Goal: Browse casually: Explore the website without a specific task or goal

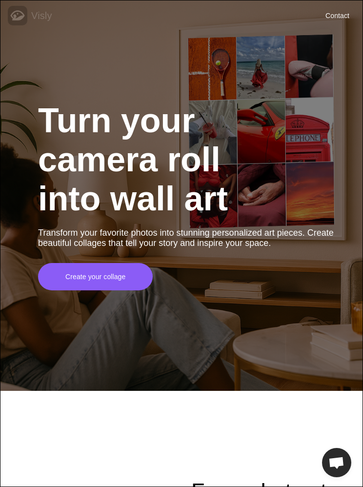
click at [25, 18] on img at bounding box center [18, 16] width 20 height 20
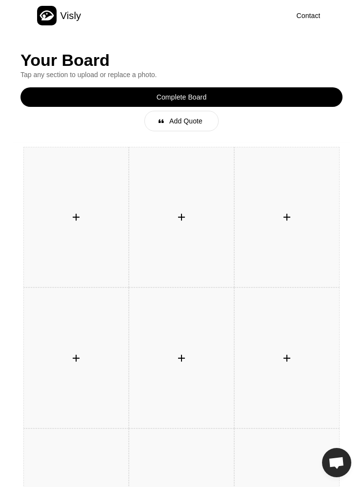
click at [51, 22] on img at bounding box center [47, 16] width 20 height 20
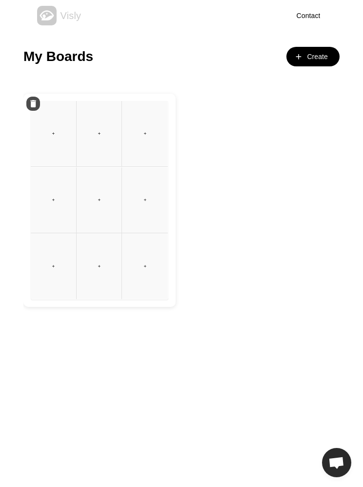
click at [55, 14] on img at bounding box center [47, 16] width 20 height 20
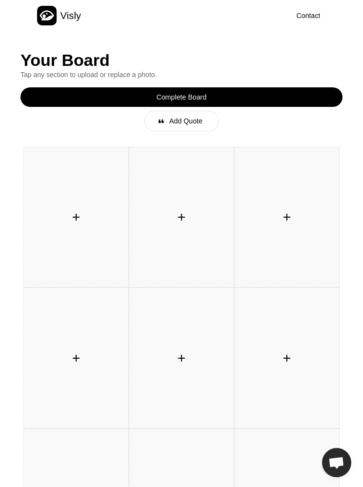
click at [338, 472] on span "Open chat" at bounding box center [336, 462] width 29 height 29
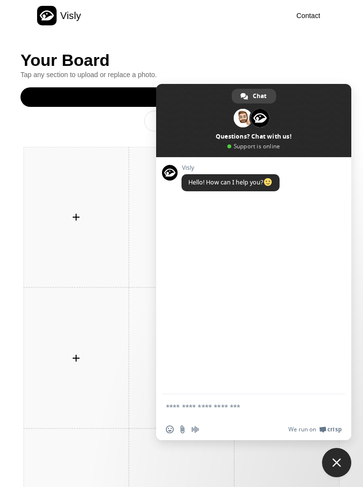
click at [142, 182] on div "󰐕" at bounding box center [181, 217] width 104 height 140
click at [341, 466] on span "Close chat" at bounding box center [336, 462] width 9 height 9
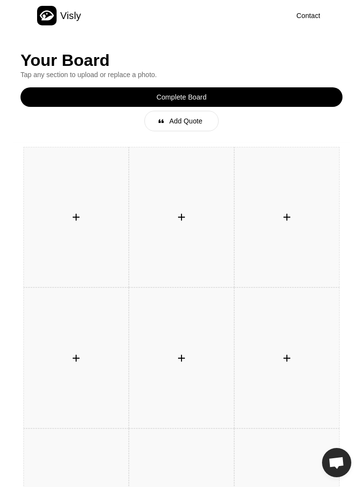
click at [56, 19] on img at bounding box center [47, 16] width 20 height 20
